Goal: Task Accomplishment & Management: Manage account settings

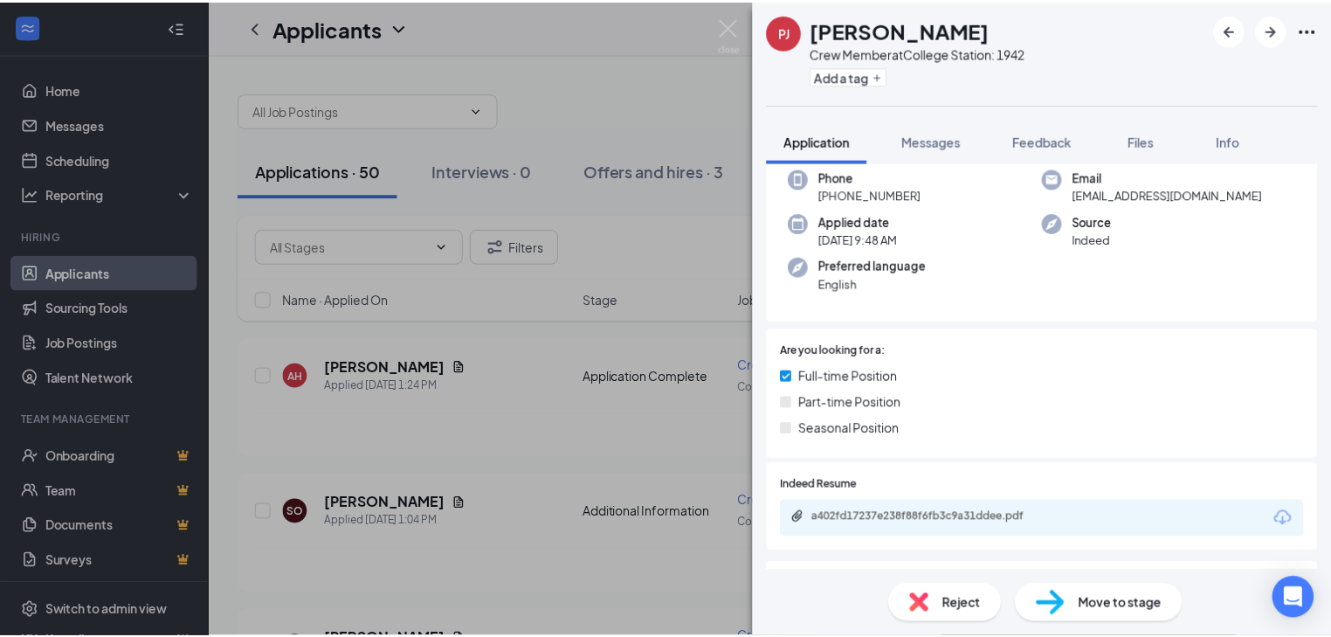
scroll to position [70, 0]
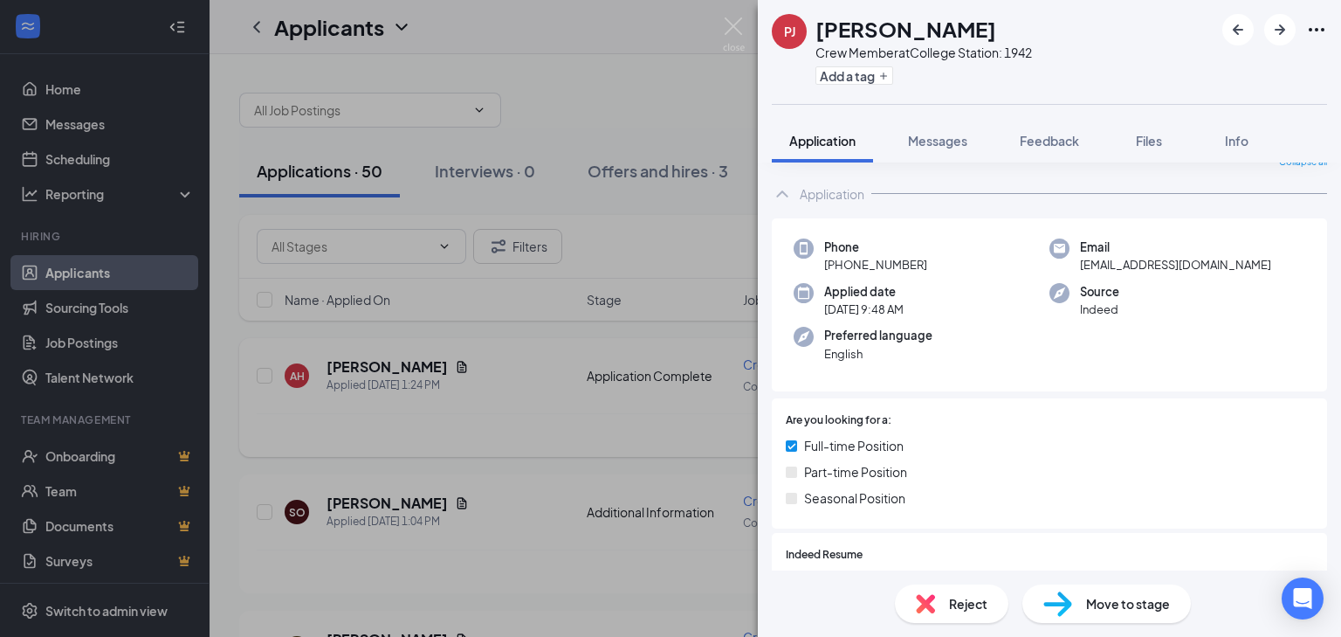
click at [561, 440] on div "[PERSON_NAME] [PERSON_NAME] Crew Member at College Station: 1942 Add a tag Appl…" at bounding box center [670, 318] width 1341 height 637
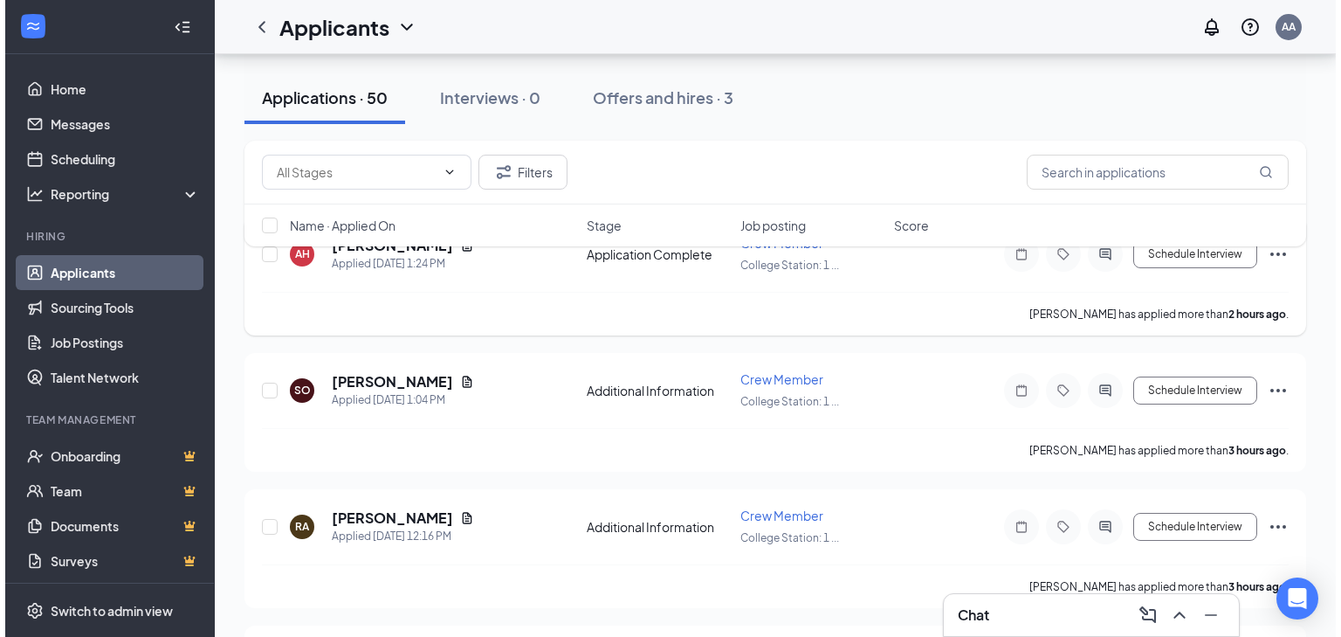
scroll to position [140, 0]
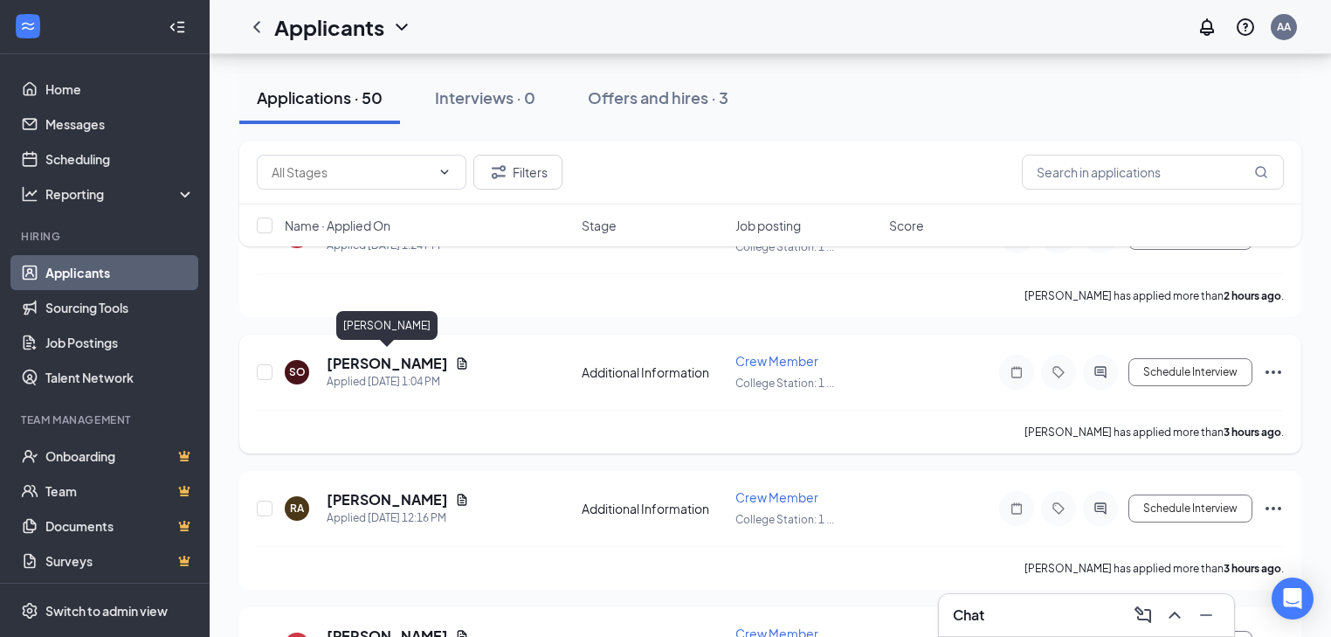
click at [356, 361] on h5 "[PERSON_NAME]" at bounding box center [387, 363] width 121 height 19
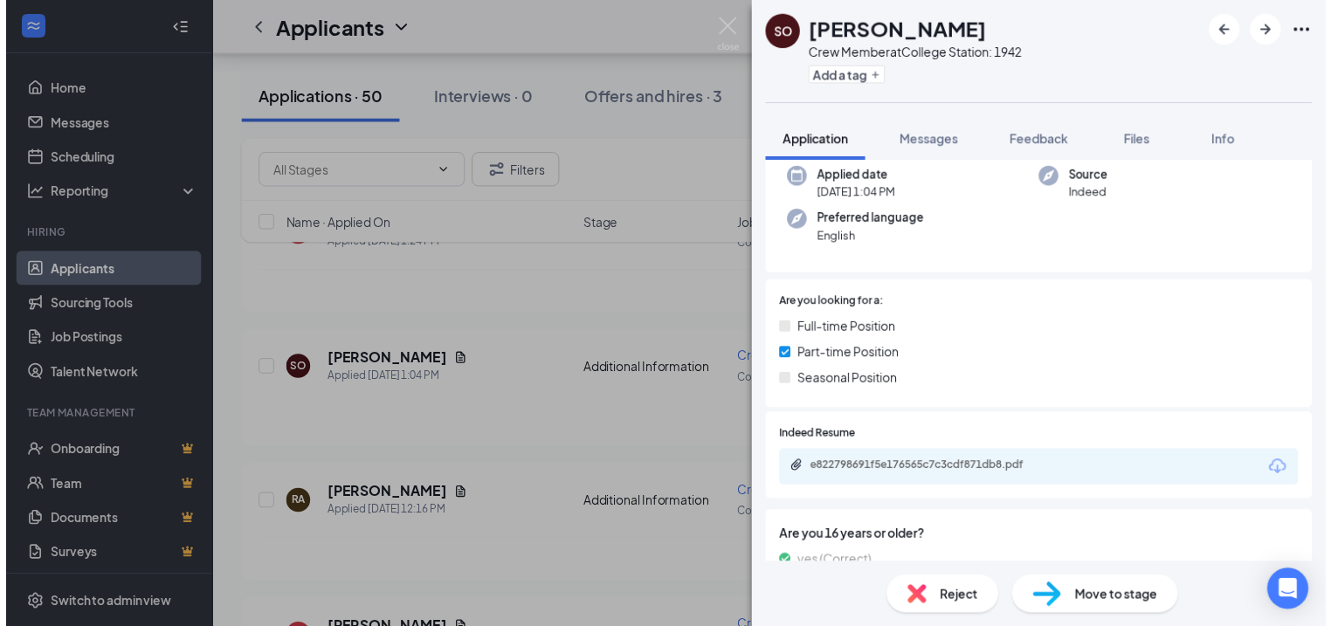
scroll to position [343, 0]
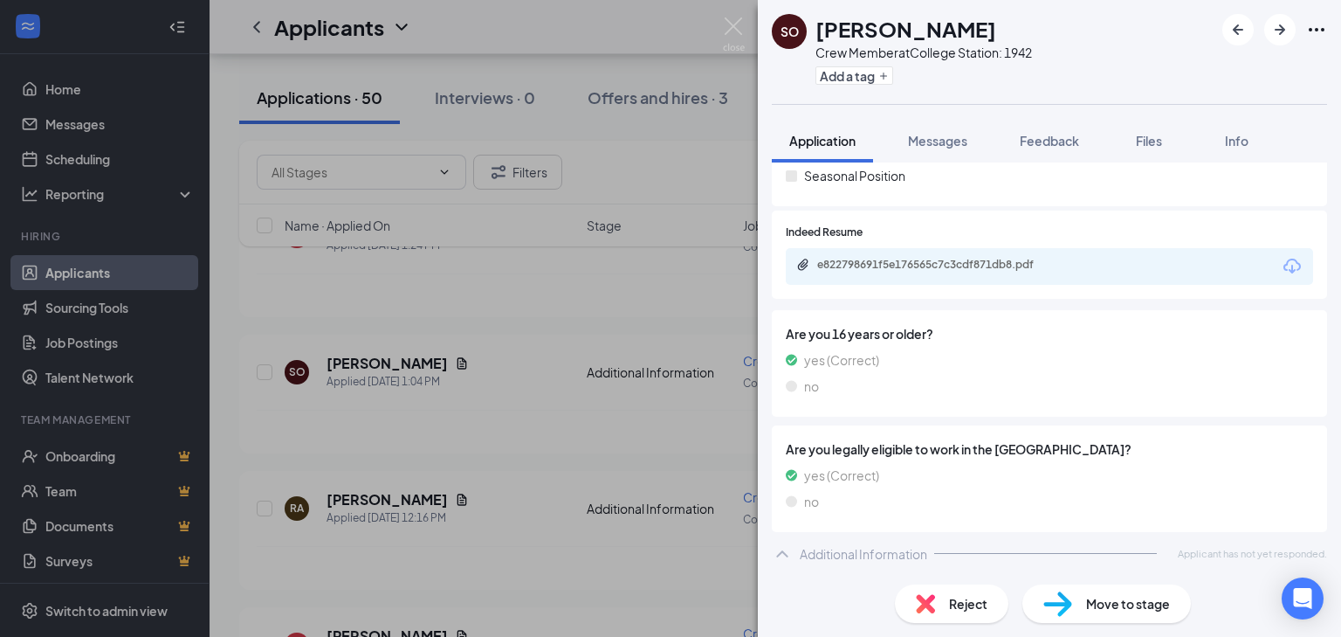
click at [526, 433] on div "SO Samantha Oviedo Crew Member at College Station: 1942 Add a tag Application M…" at bounding box center [670, 318] width 1341 height 637
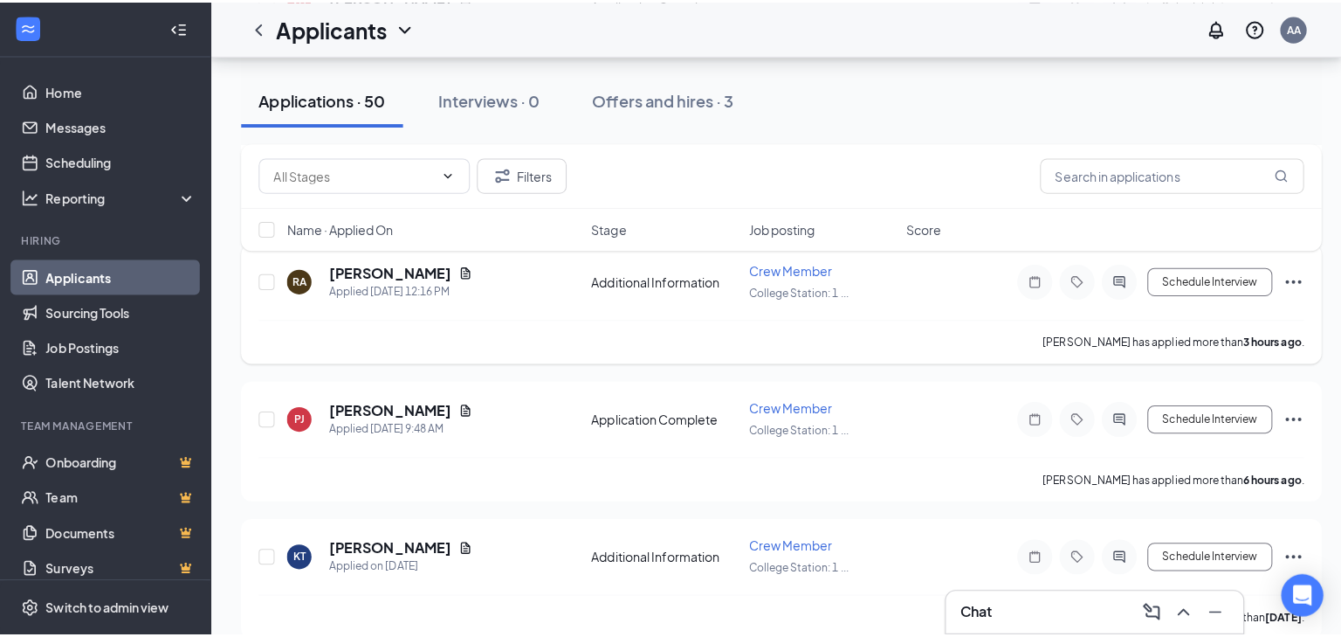
scroll to position [419, 0]
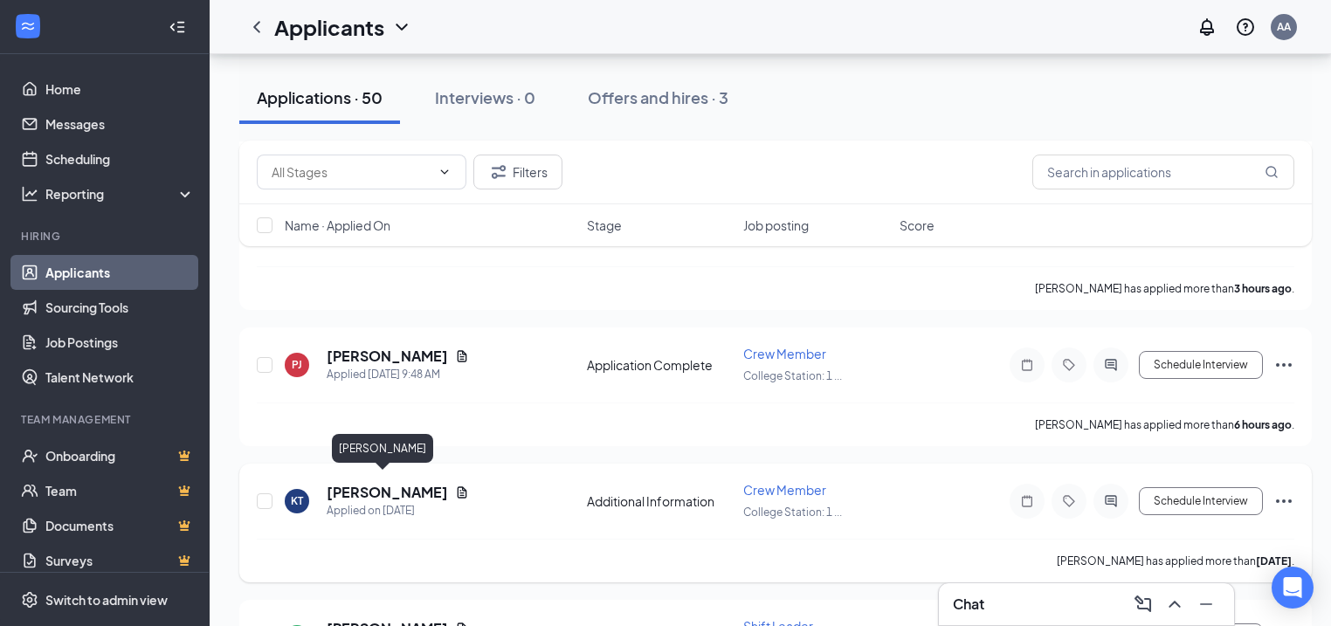
click at [381, 484] on h5 "[PERSON_NAME]" at bounding box center [387, 492] width 121 height 19
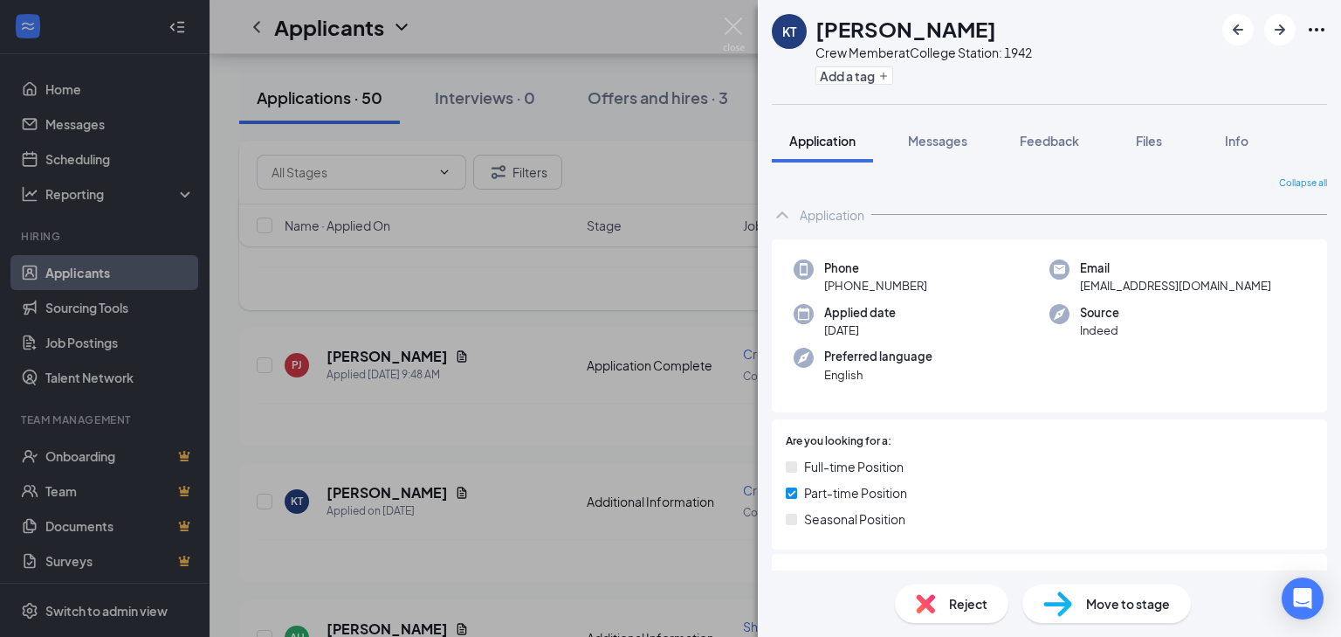
click at [564, 292] on div "KT Kemar Toliver Crew Member at College Station: 1942 Add a tag Application Mes…" at bounding box center [670, 318] width 1341 height 637
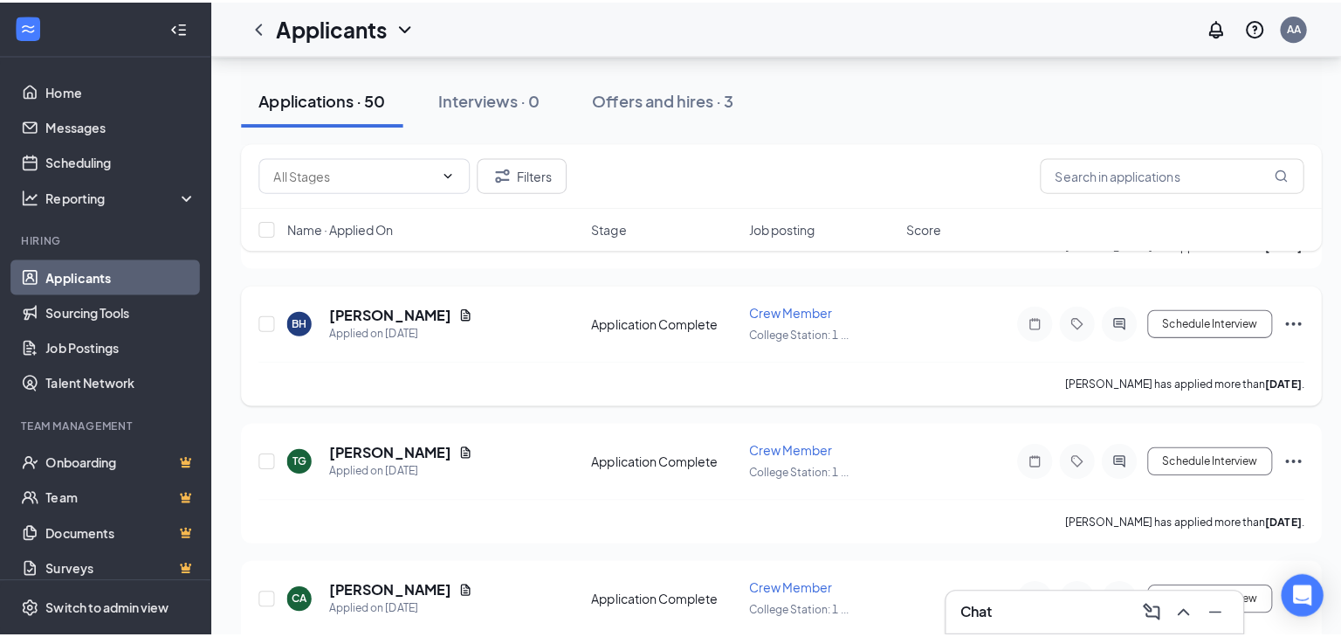
scroll to position [908, 0]
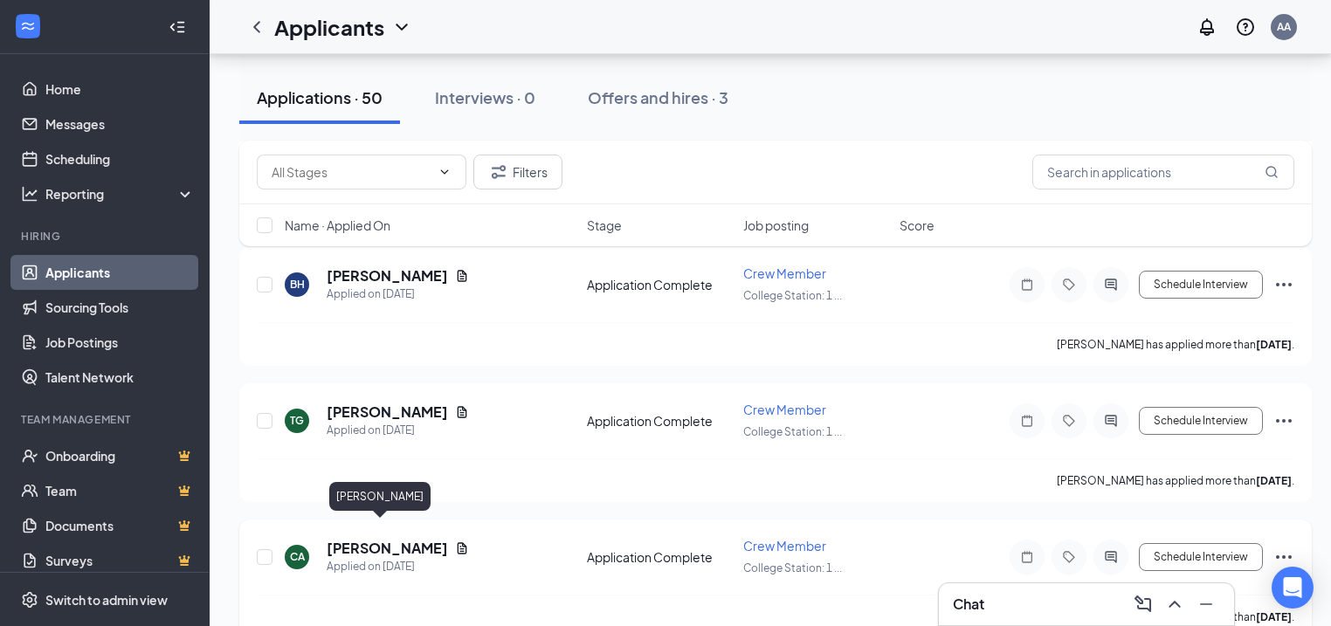
click at [341, 539] on h5 "[PERSON_NAME]" at bounding box center [387, 548] width 121 height 19
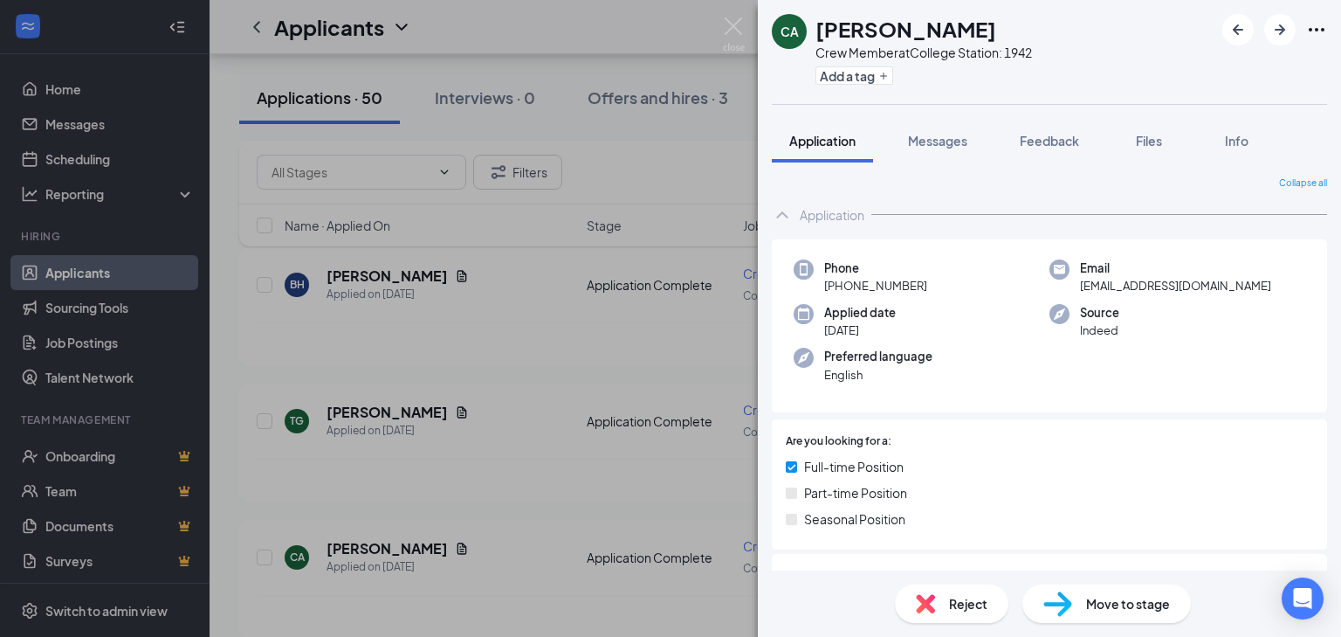
click at [451, 304] on div "CA Chris Arce Crew Member at College Station: 1942 Add a tag Application Messag…" at bounding box center [670, 318] width 1341 height 637
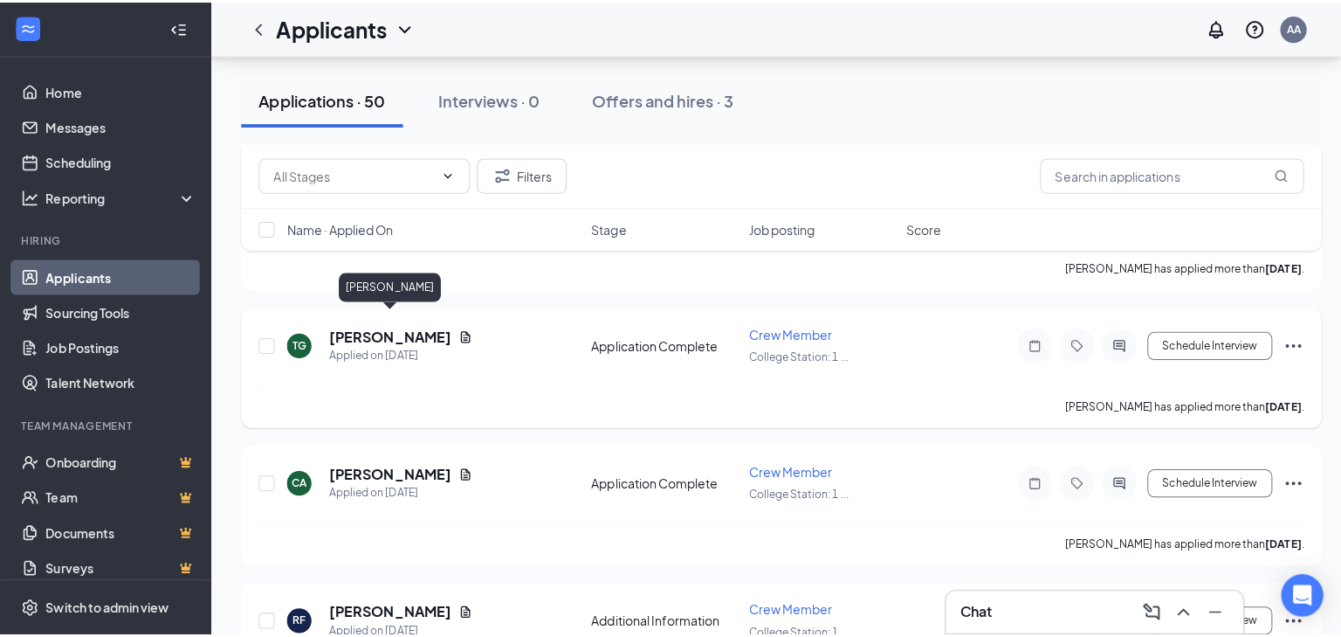
scroll to position [1257, 0]
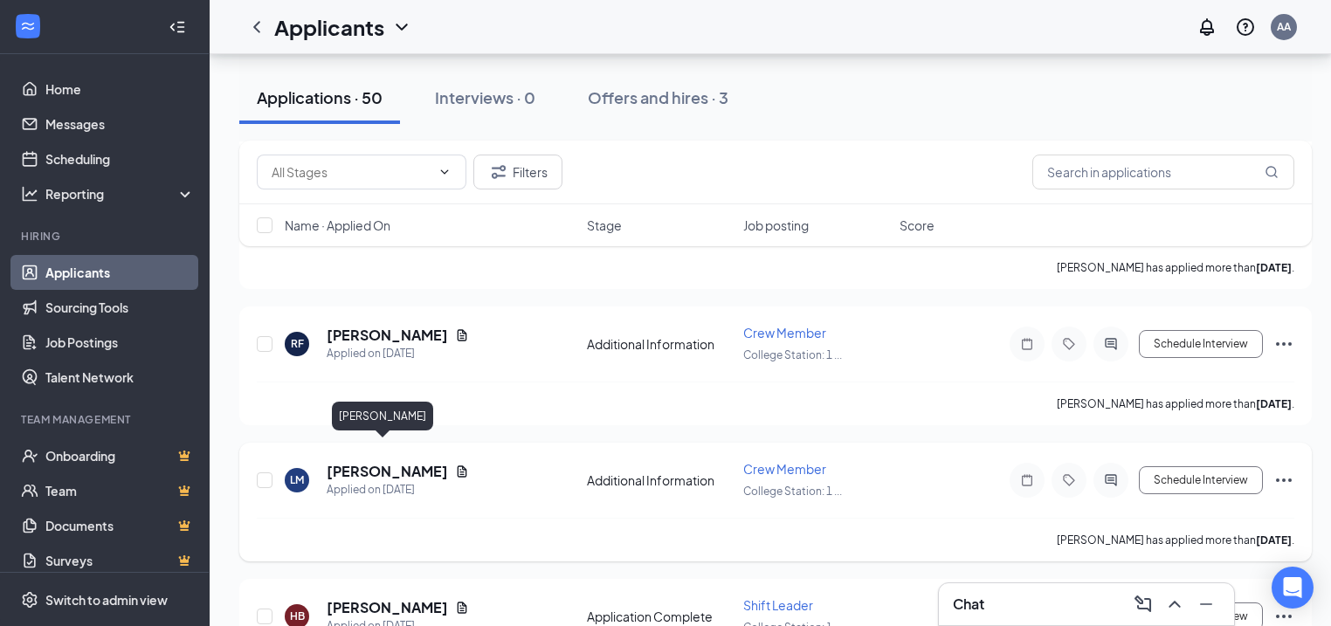
click at [363, 462] on h5 "Levi Mayfield" at bounding box center [387, 471] width 121 height 19
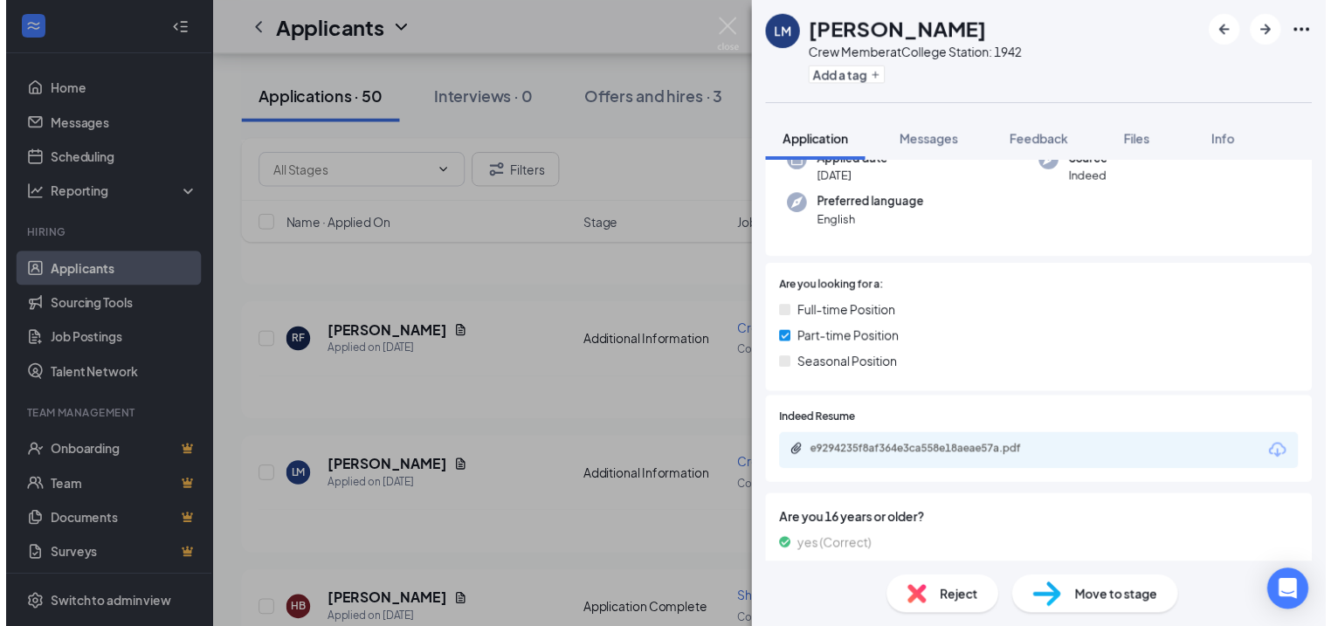
scroll to position [343, 0]
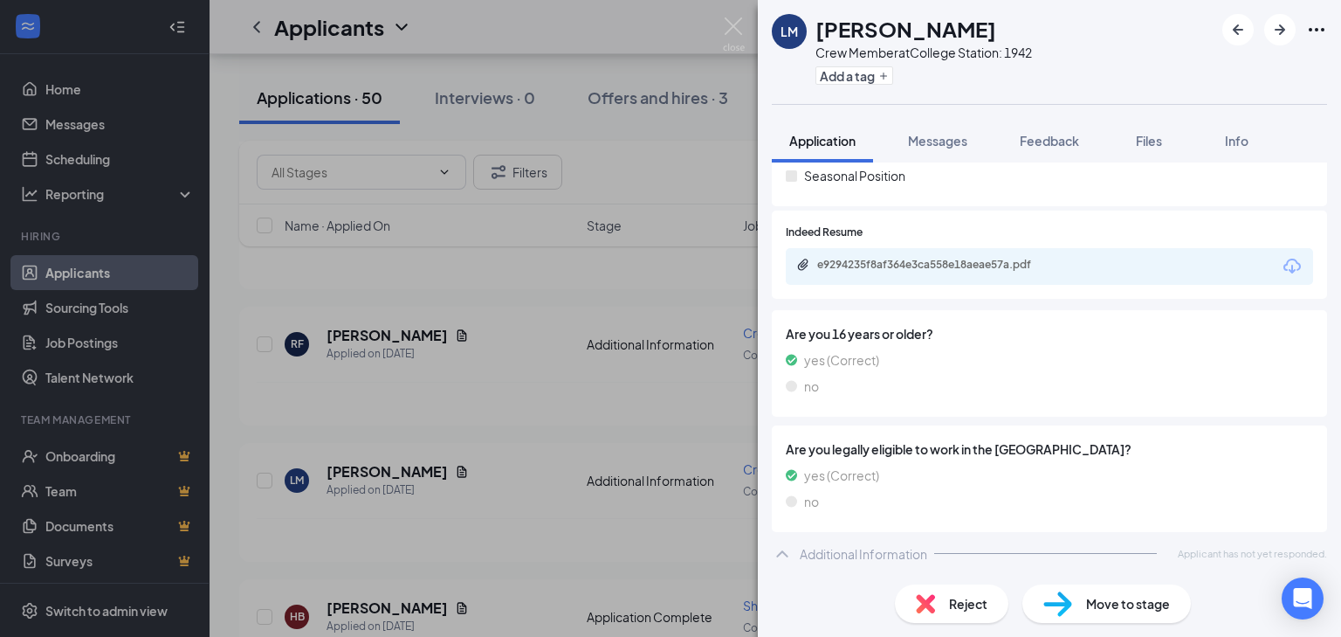
click at [457, 495] on div "LM Levi Mayfield Crew Member at College Station: 1942 Add a tag Application Mes…" at bounding box center [670, 318] width 1341 height 637
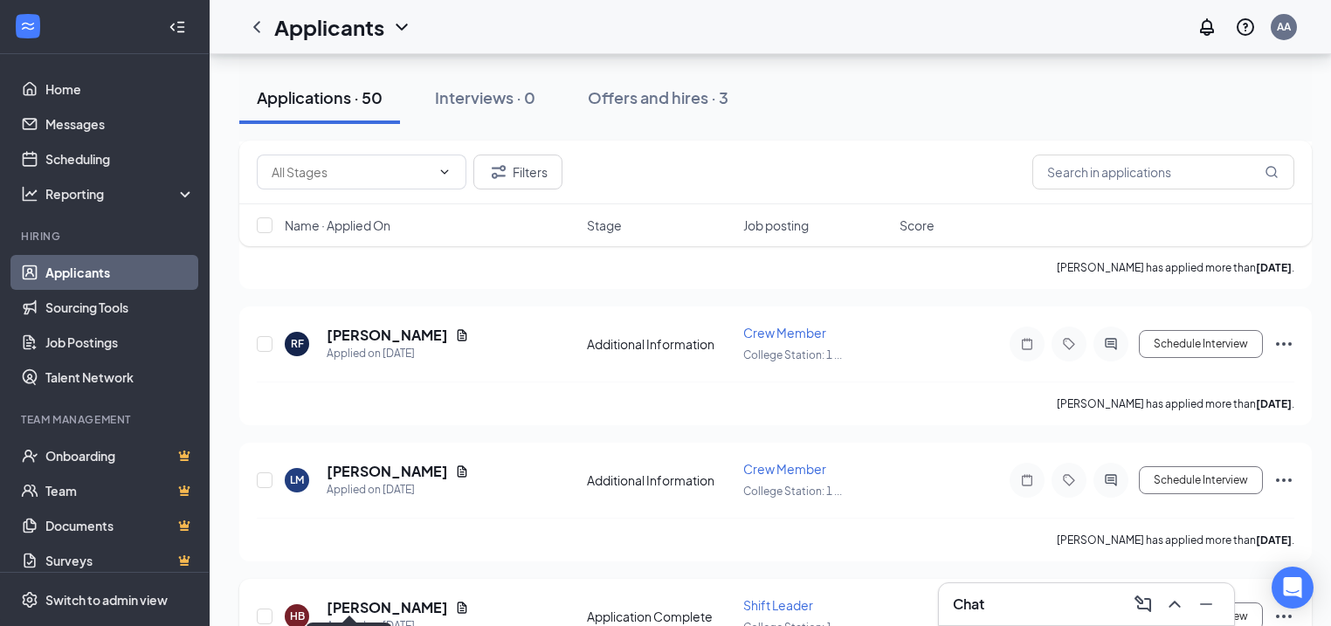
click at [345, 617] on div "Applied on [DATE]" at bounding box center [398, 625] width 142 height 17
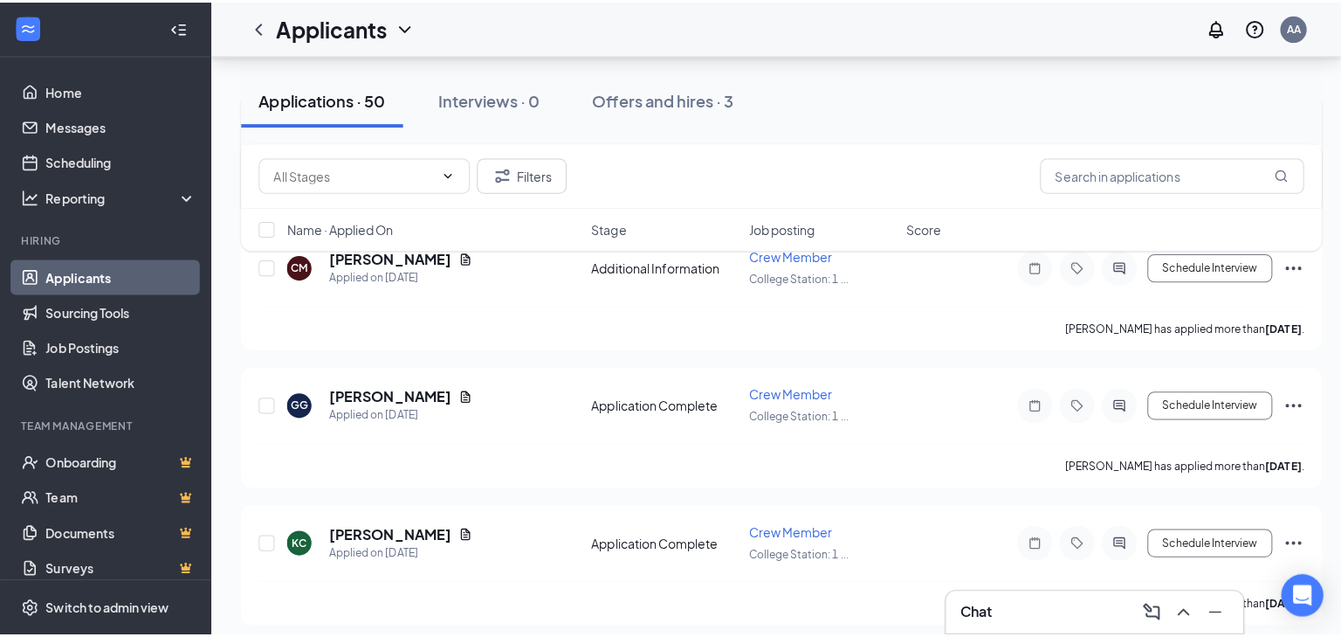
scroll to position [1607, 0]
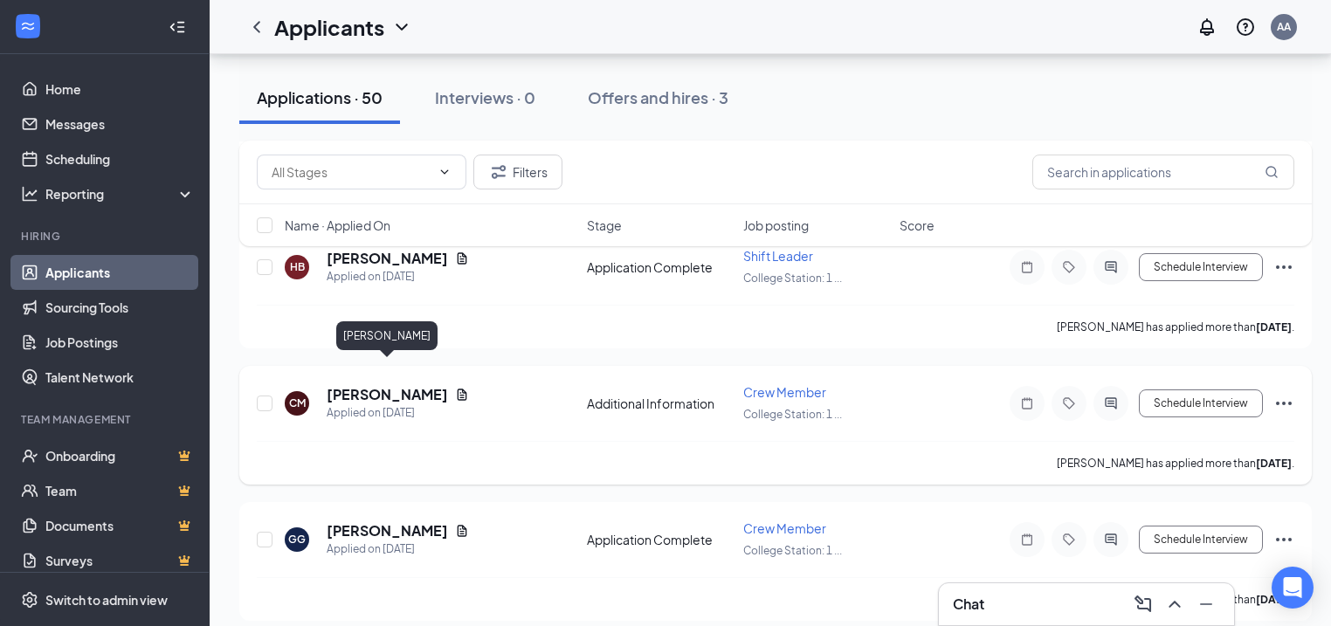
click at [382, 385] on h5 "Courtney McFalls" at bounding box center [387, 394] width 121 height 19
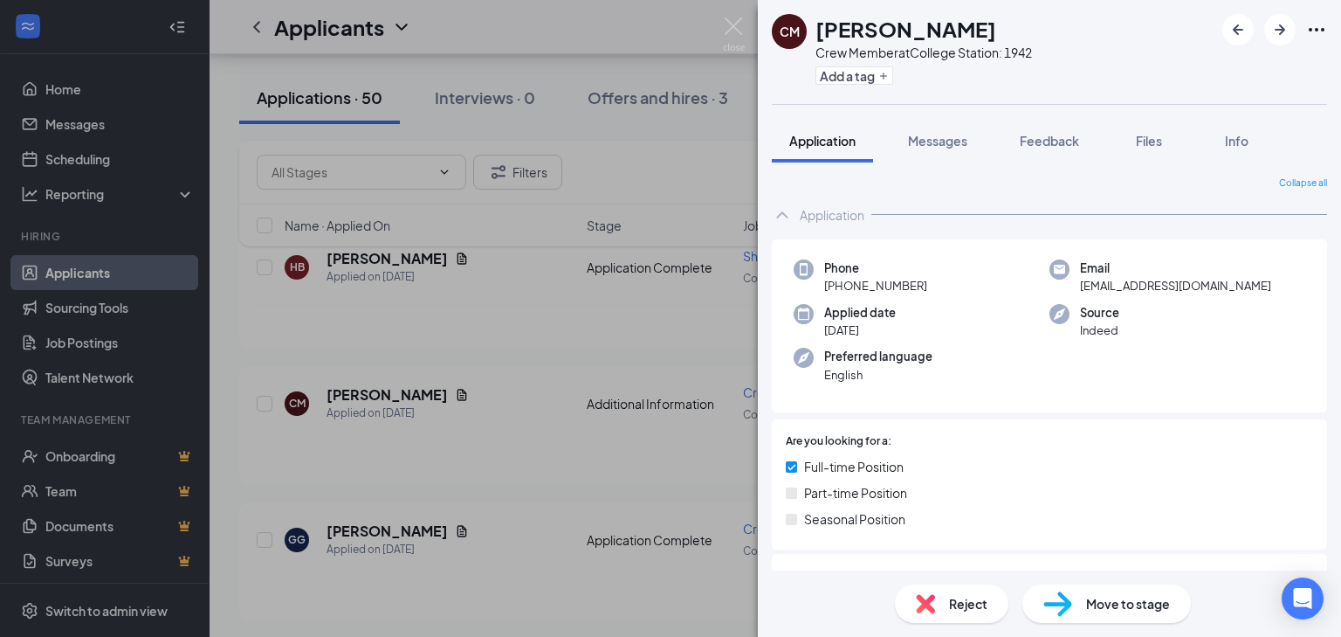
click at [492, 451] on div "CM Courtney McFalls Crew Member at College Station: 1942 Add a tag Application …" at bounding box center [670, 318] width 1341 height 637
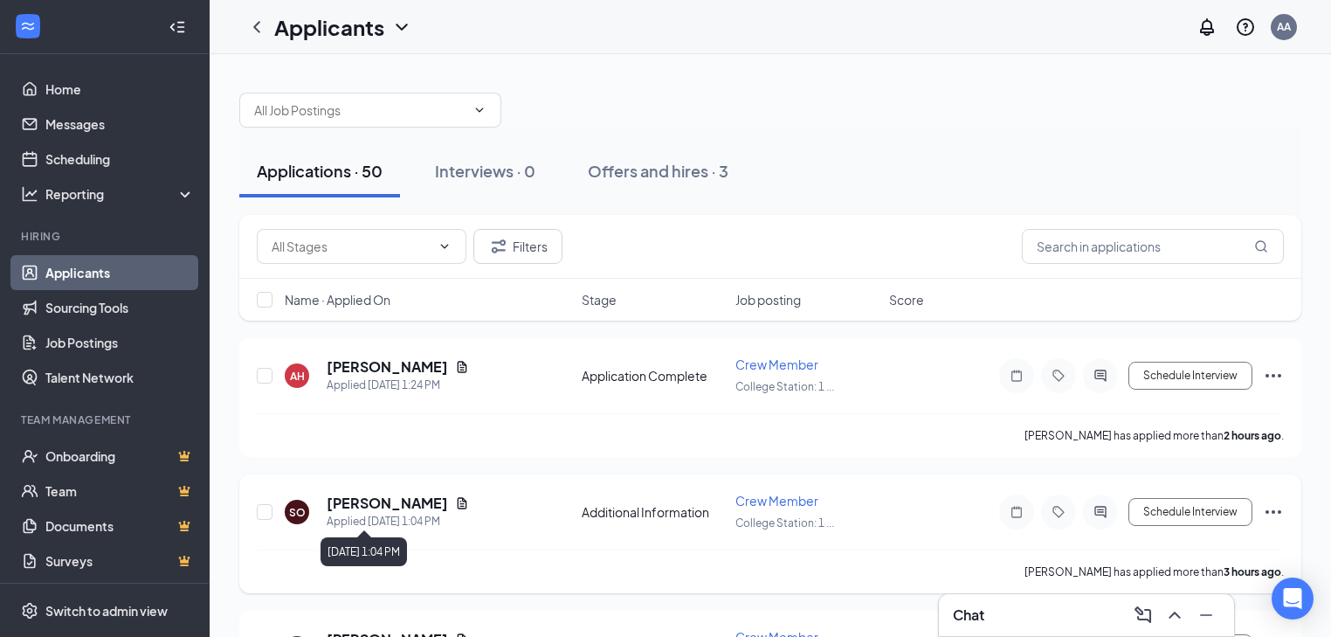
click at [378, 513] on div "Applied [DATE] 1:04 PM" at bounding box center [398, 521] width 142 height 17
click at [377, 499] on h5 "[PERSON_NAME]" at bounding box center [387, 502] width 121 height 19
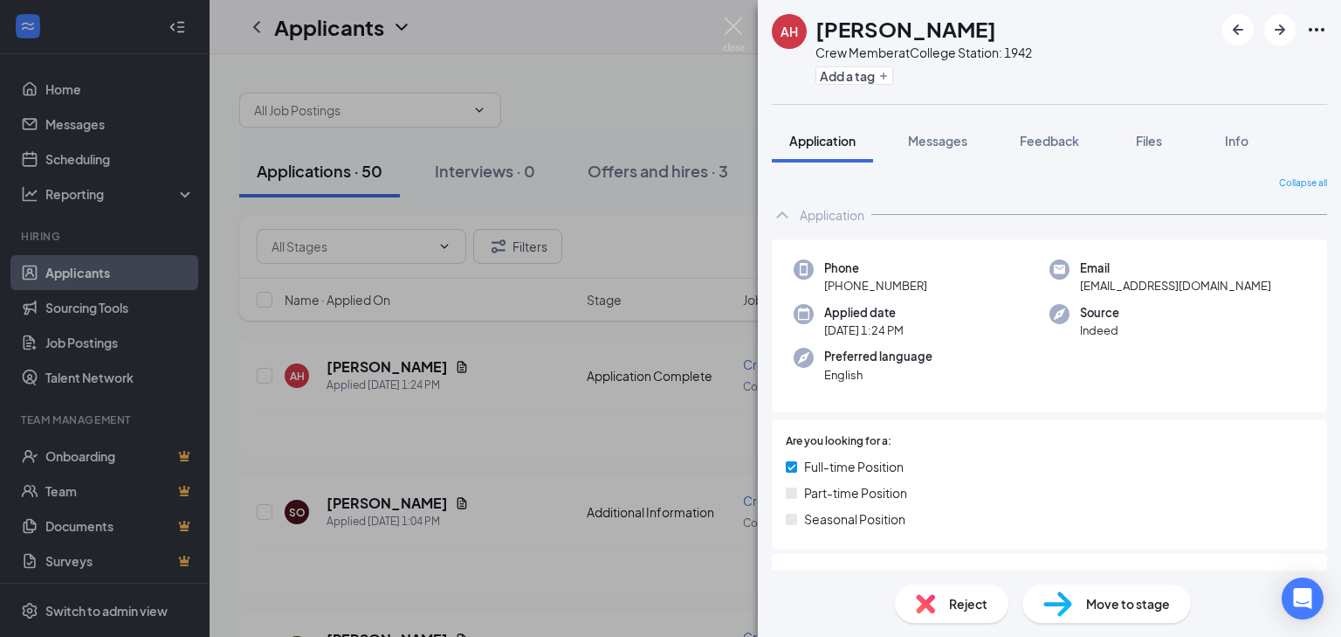
click at [700, 280] on div "AH [PERSON_NAME] Crew Member at College Station: 1942 Add a tag Application Mes…" at bounding box center [670, 318] width 1341 height 637
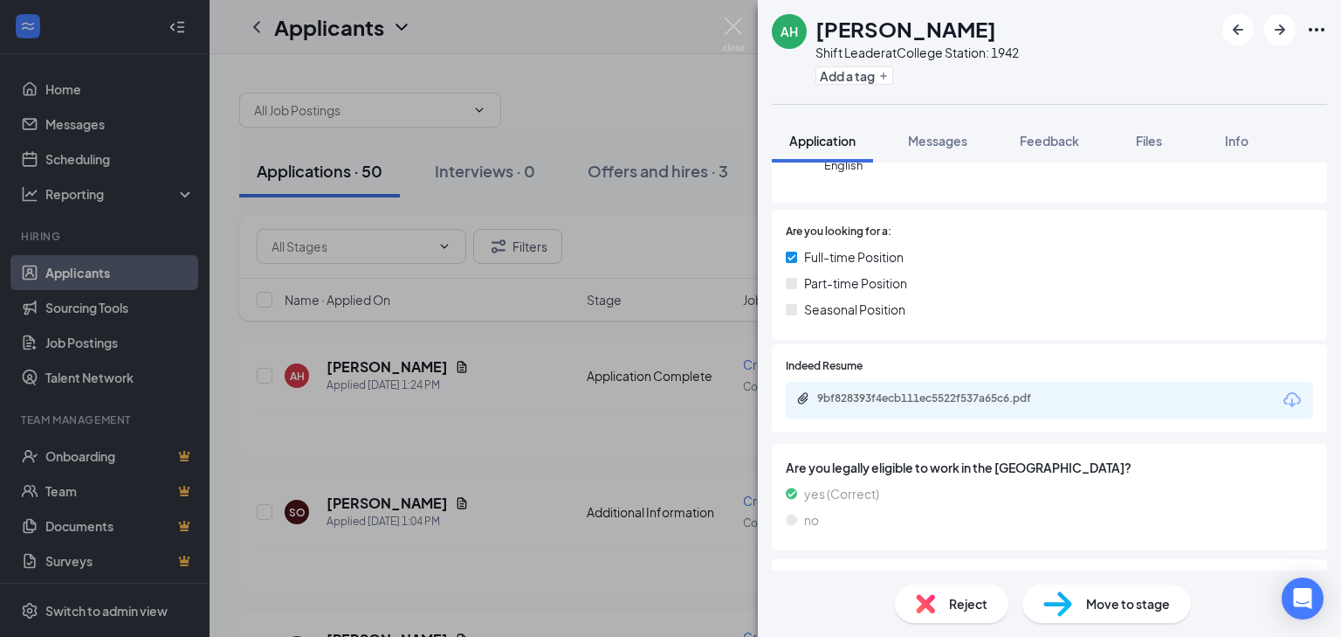
scroll to position [343, 0]
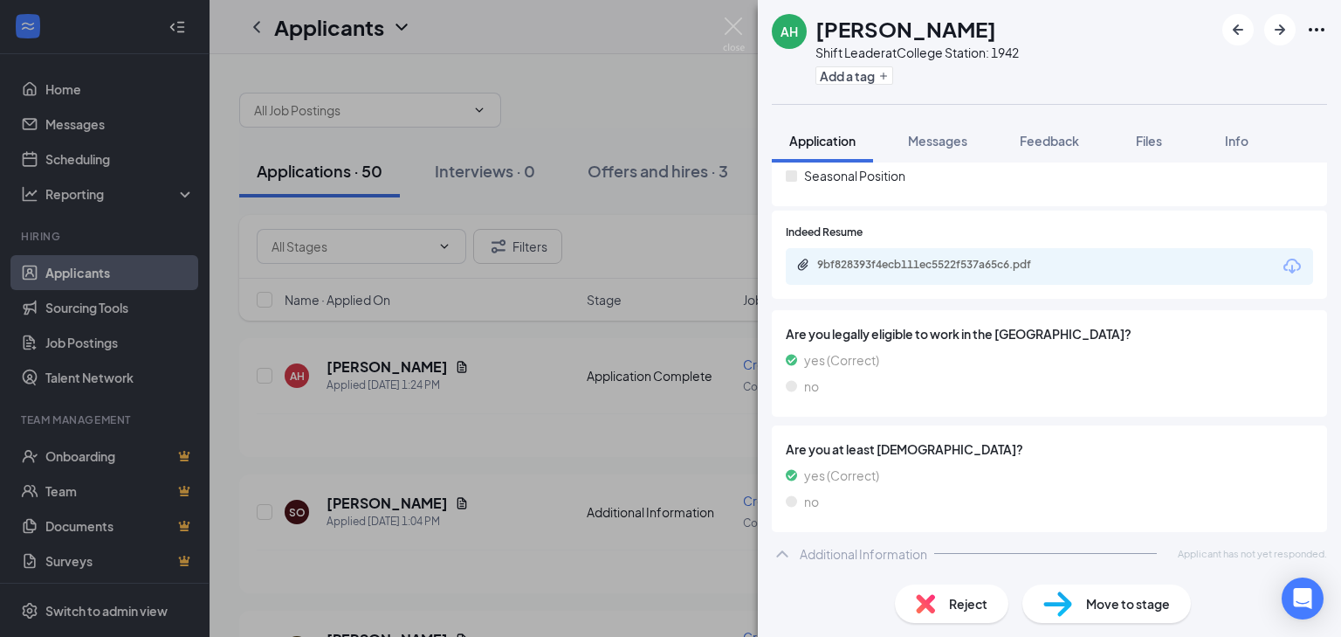
click at [1284, 267] on icon "Download" at bounding box center [1292, 266] width 21 height 21
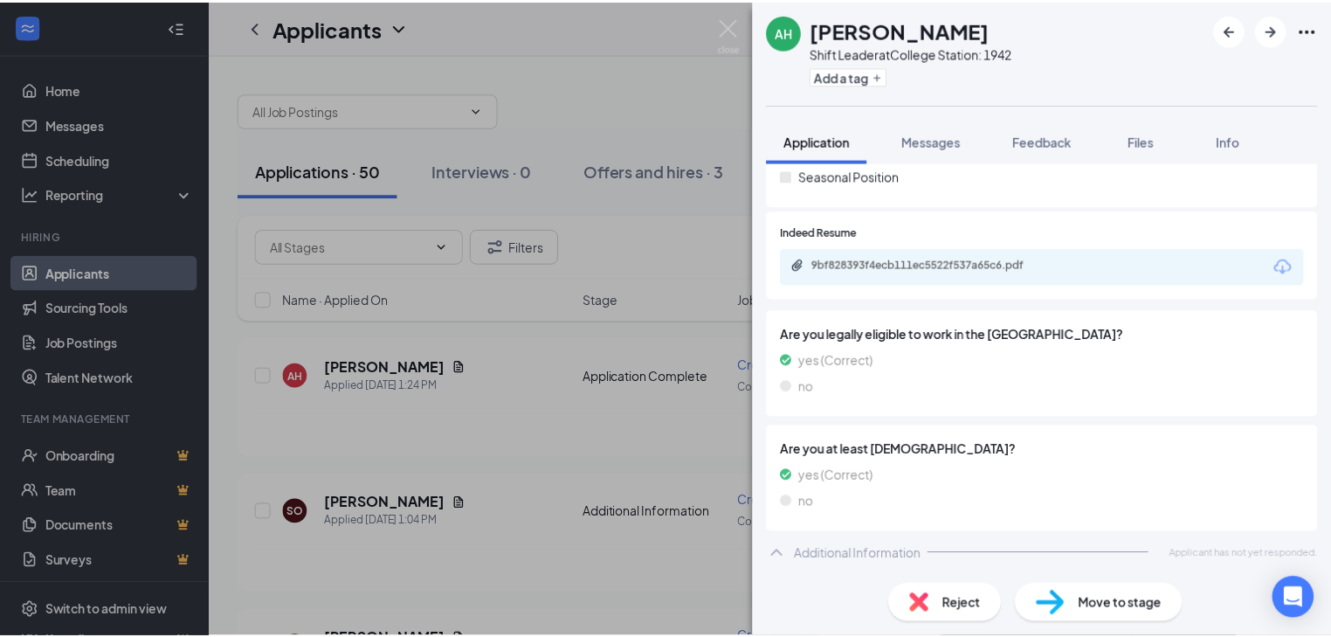
scroll to position [336, 0]
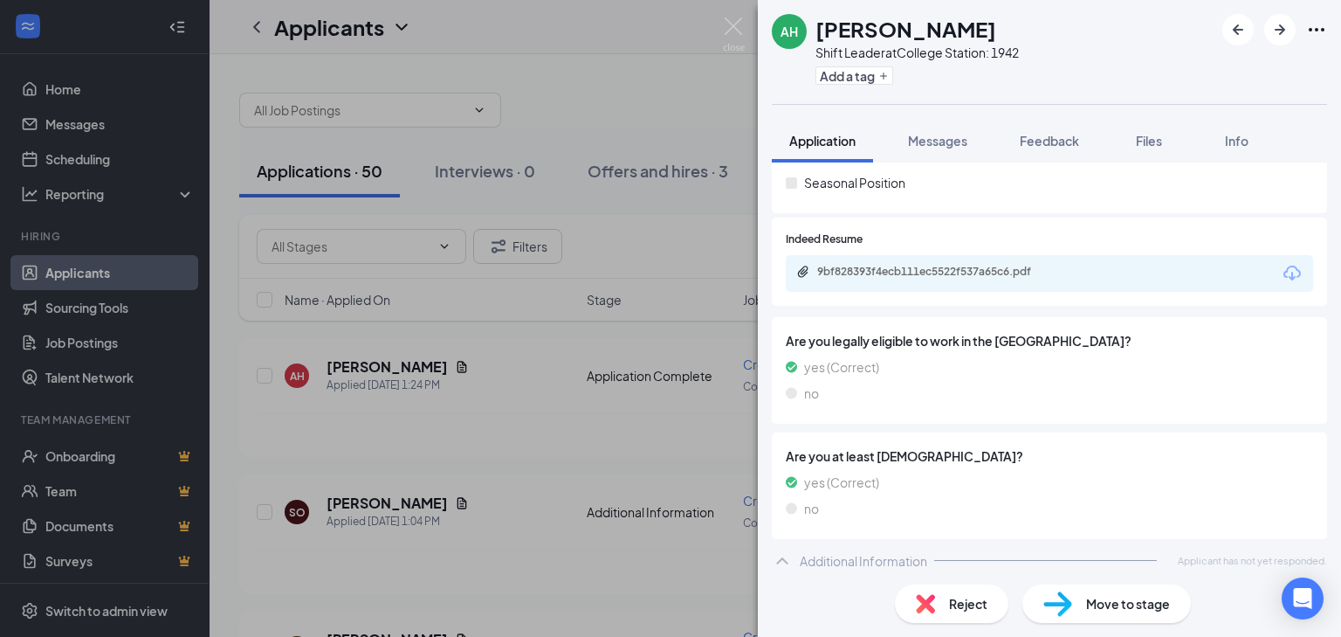
click at [565, 36] on div "AH Aaron Hudson Shift Leader at College Station: 1942 Add a tag Application Mes…" at bounding box center [670, 318] width 1341 height 637
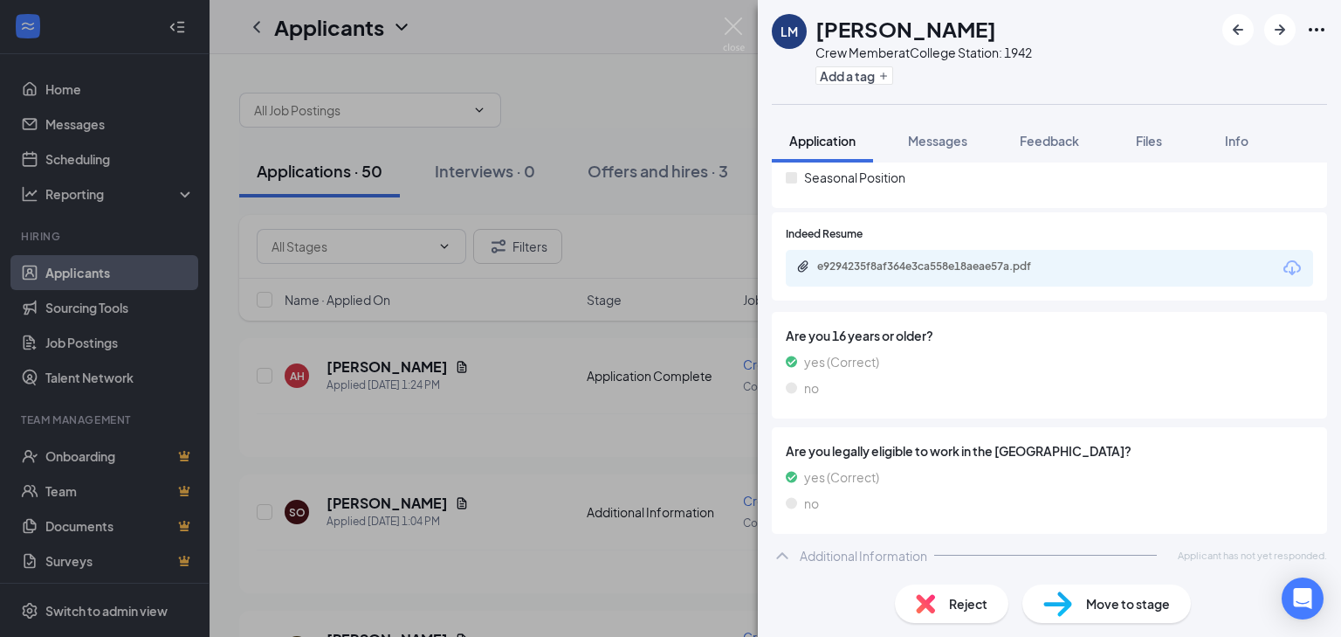
scroll to position [343, 0]
click at [1283, 270] on icon "Download" at bounding box center [1291, 265] width 17 height 15
